Goal: Transaction & Acquisition: Download file/media

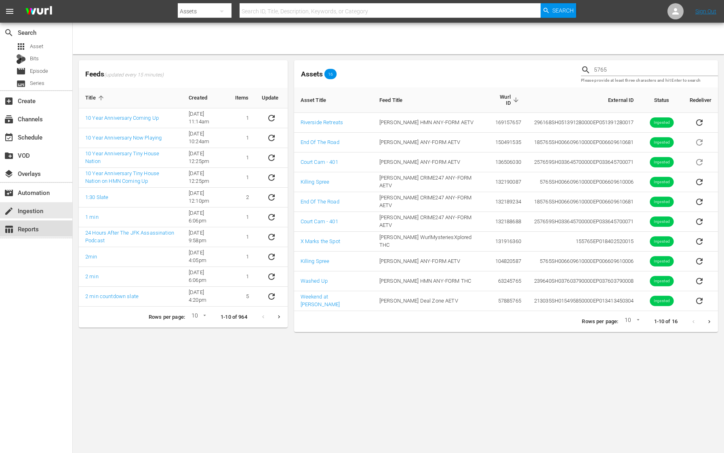
click at [38, 231] on div "table_chart Reports" at bounding box center [22, 227] width 45 height 7
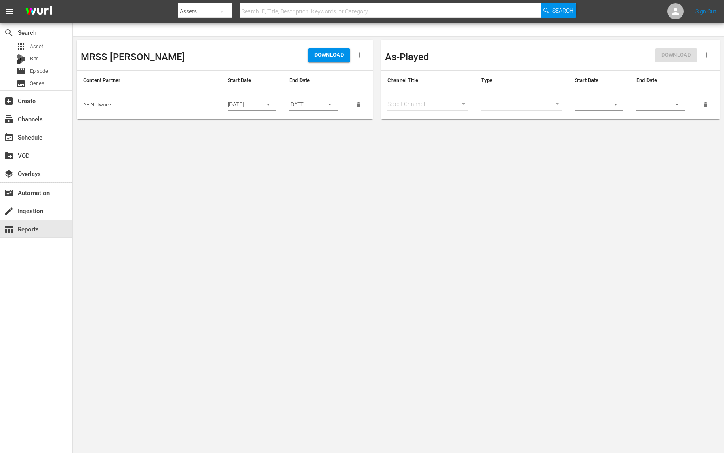
click at [271, 105] on icon "button" at bounding box center [269, 104] width 6 height 6
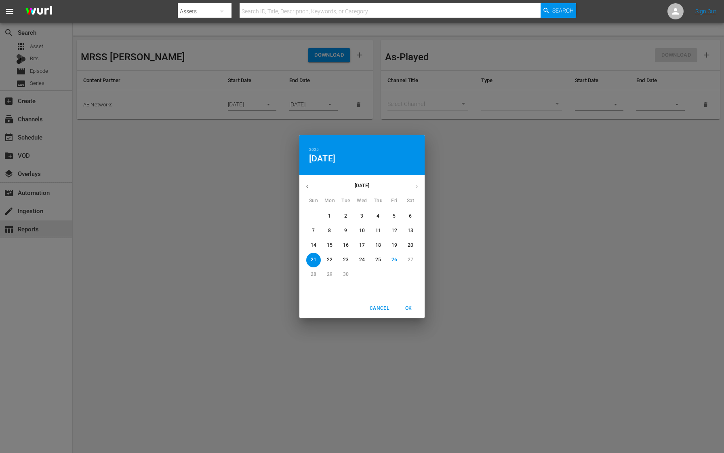
click at [394, 261] on p "26" at bounding box center [395, 259] width 6 height 7
click at [412, 308] on span "OK" at bounding box center [408, 308] width 19 height 8
type input "[DATE]"
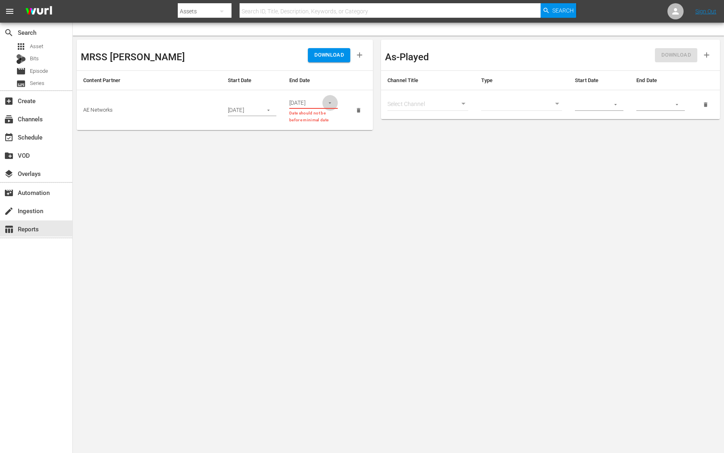
click at [333, 103] on button "button" at bounding box center [330, 103] width 16 height 16
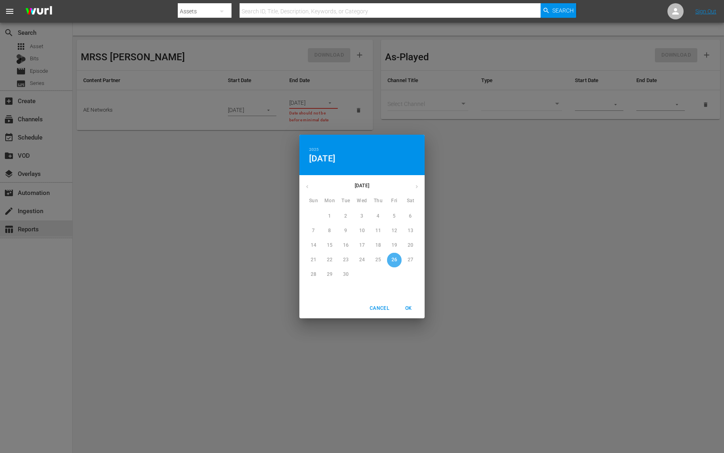
click at [397, 259] on p "26" at bounding box center [395, 259] width 6 height 7
click at [409, 305] on span "OK" at bounding box center [408, 308] width 19 height 8
type input "[DATE]"
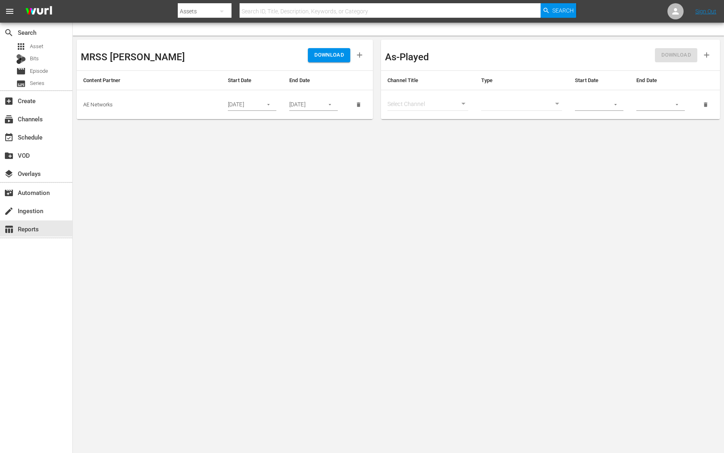
click at [335, 55] on span "DOWNLOAD" at bounding box center [329, 55] width 30 height 9
